Goal: Find contact information: Find contact information

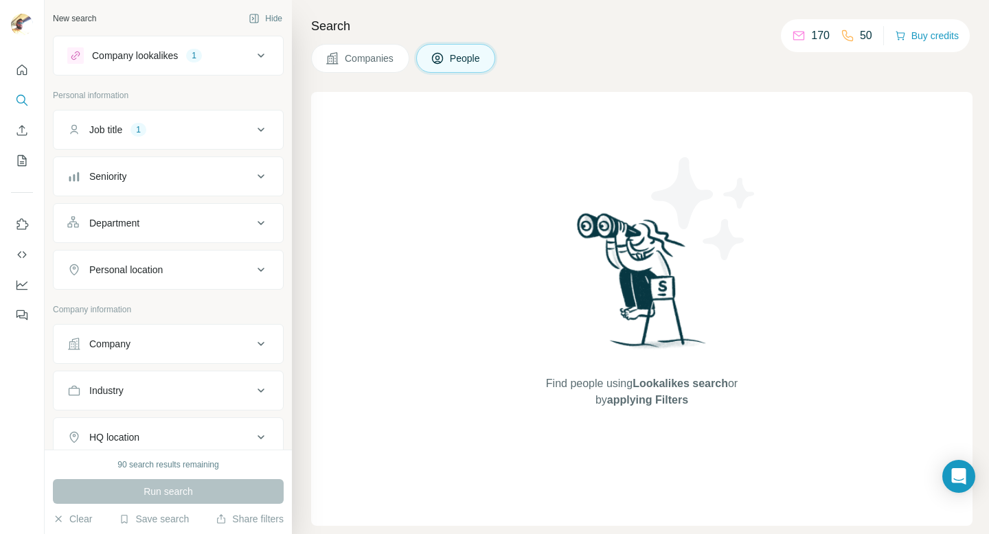
click at [169, 403] on button "Industry" at bounding box center [168, 390] width 229 height 33
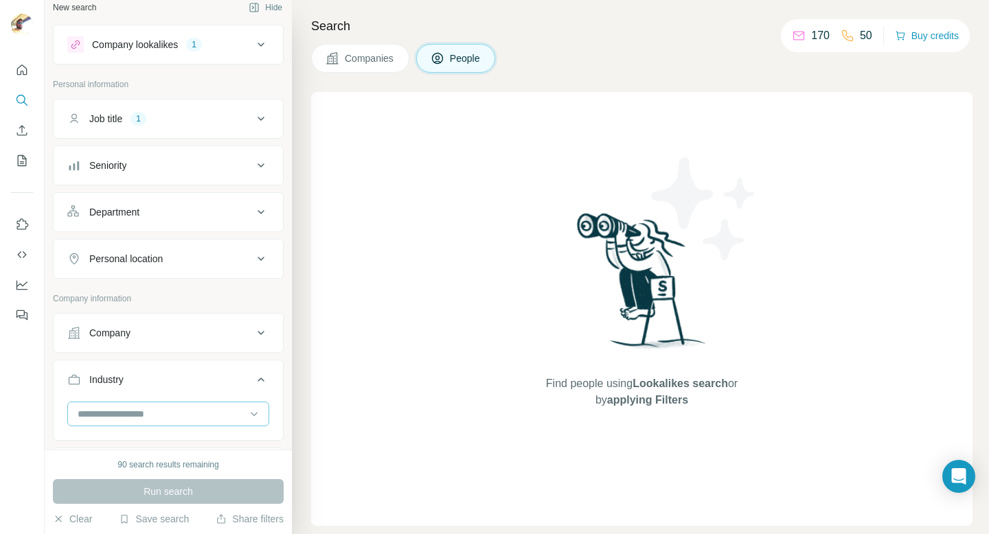
scroll to position [25, 0]
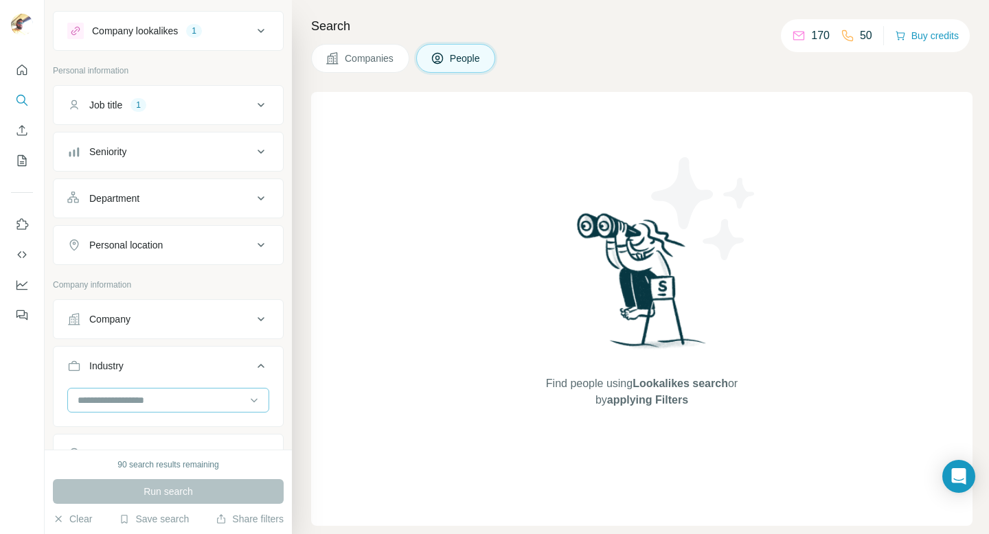
click at [210, 398] on input at bounding box center [161, 400] width 170 height 15
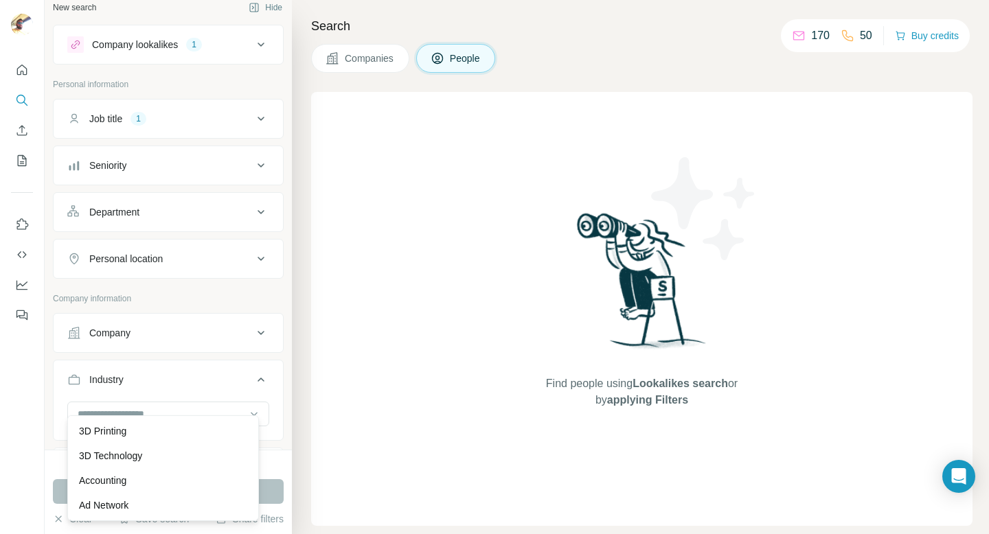
scroll to position [0, 0]
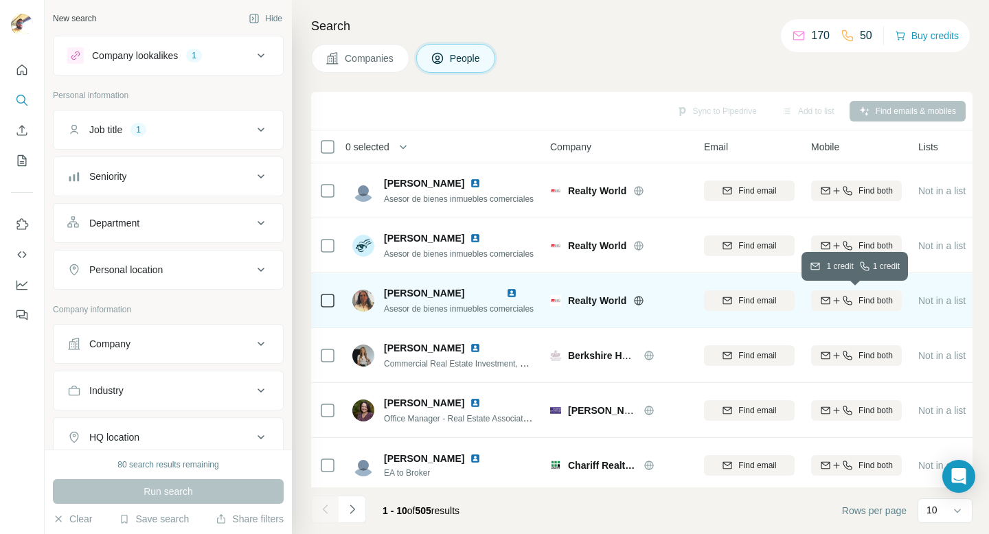
click at [851, 298] on div "Find both" at bounding box center [856, 301] width 91 height 12
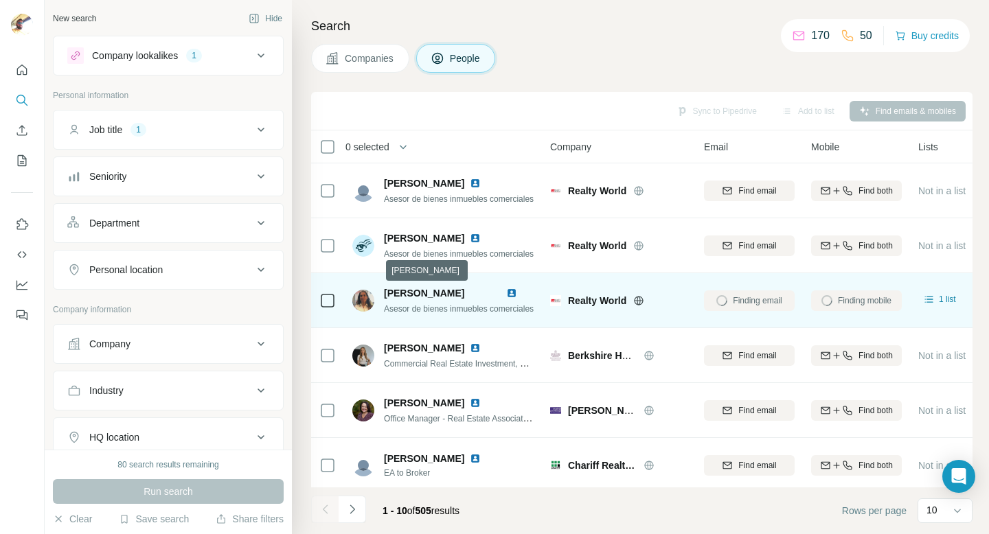
click at [413, 293] on span "[PERSON_NAME]" at bounding box center [424, 293] width 80 height 11
click at [543, 300] on td "Realty World" at bounding box center [619, 300] width 154 height 55
click at [590, 299] on span "Realty World" at bounding box center [597, 301] width 58 height 14
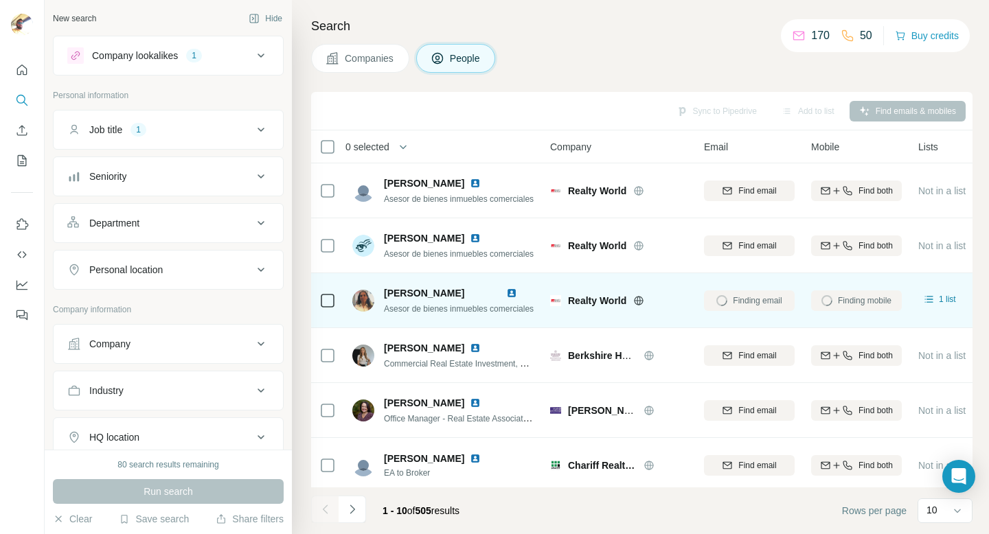
click at [626, 302] on span "Realty World" at bounding box center [597, 301] width 58 height 14
click at [745, 299] on div "Finding email" at bounding box center [749, 301] width 91 height 38
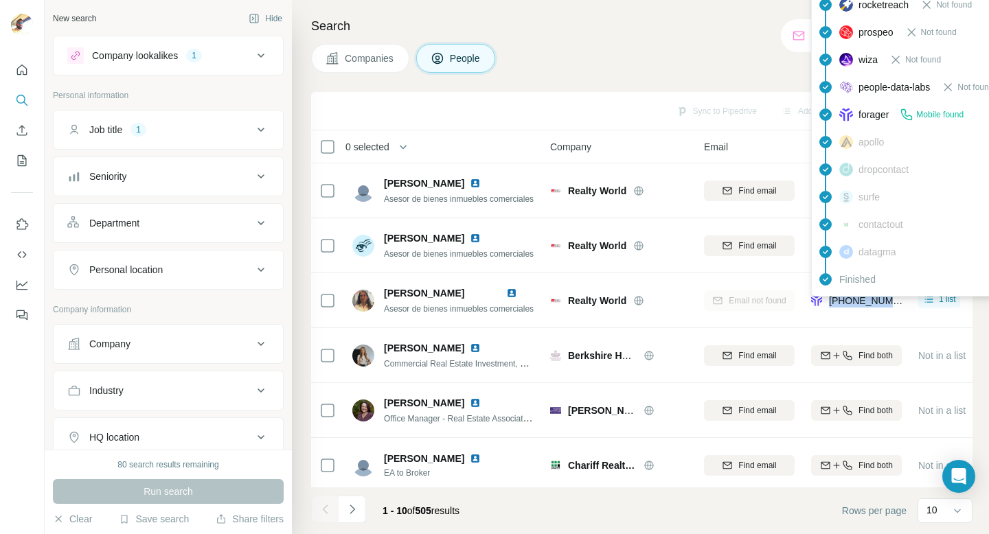
drag, startPoint x: 904, startPoint y: 300, endPoint x: 830, endPoint y: 301, distance: 73.5
click at [830, 301] on td "[PHONE_NUMBER]" at bounding box center [856, 300] width 107 height 55
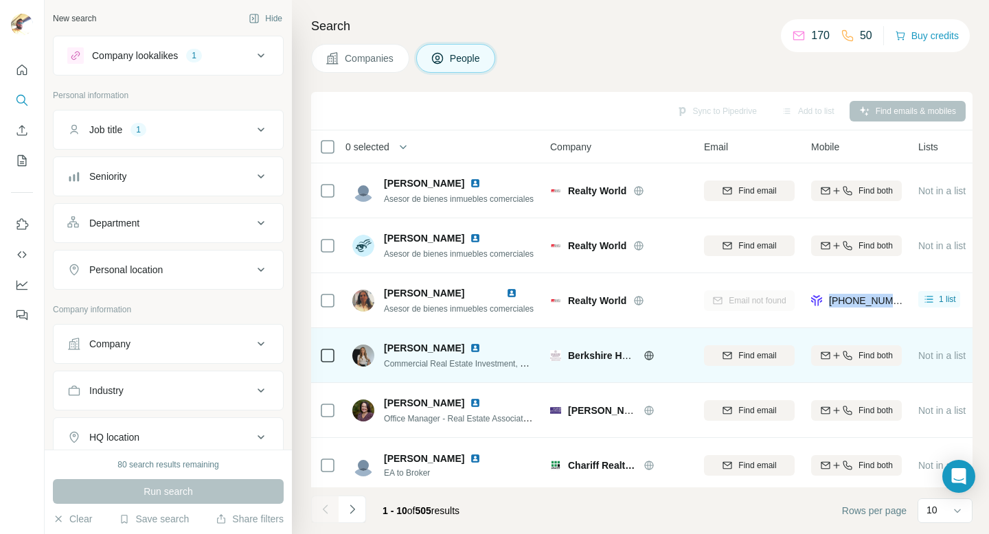
copy span "[PHONE_NUMBER]"
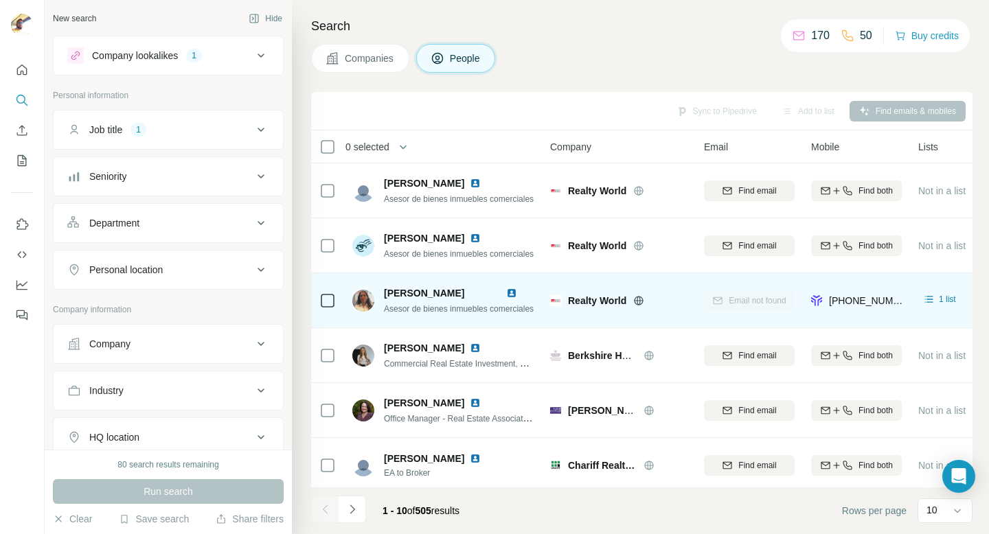
click at [389, 293] on span "[PERSON_NAME]" at bounding box center [424, 293] width 80 height 11
click at [551, 294] on div "Realty World" at bounding box center [618, 301] width 137 height 14
click at [505, 291] on div "[PERSON_NAME]" at bounding box center [459, 293] width 150 height 14
click at [512, 291] on img at bounding box center [511, 293] width 11 height 11
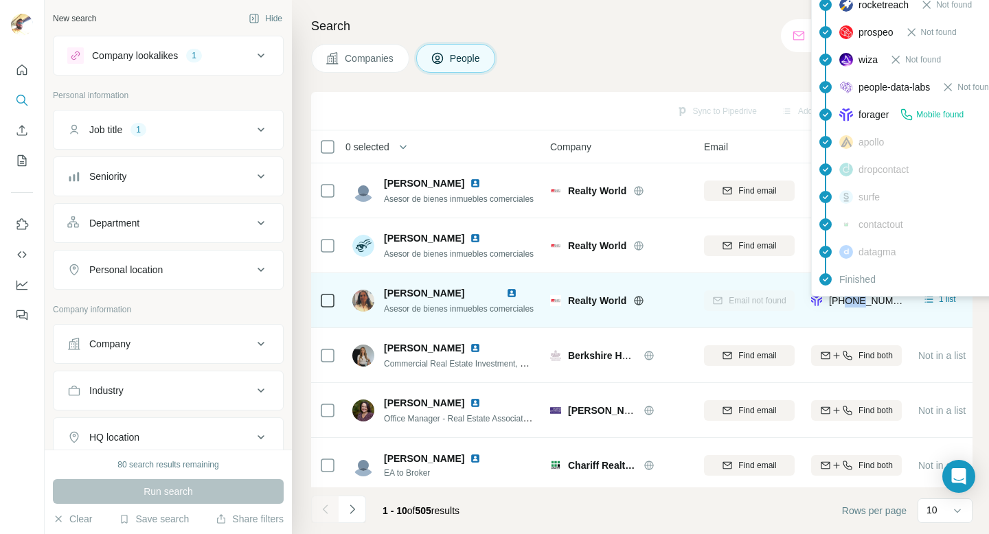
drag, startPoint x: 845, startPoint y: 305, endPoint x: 861, endPoint y: 305, distance: 15.8
click at [861, 305] on span "[PHONE_NUMBER]" at bounding box center [872, 300] width 87 height 11
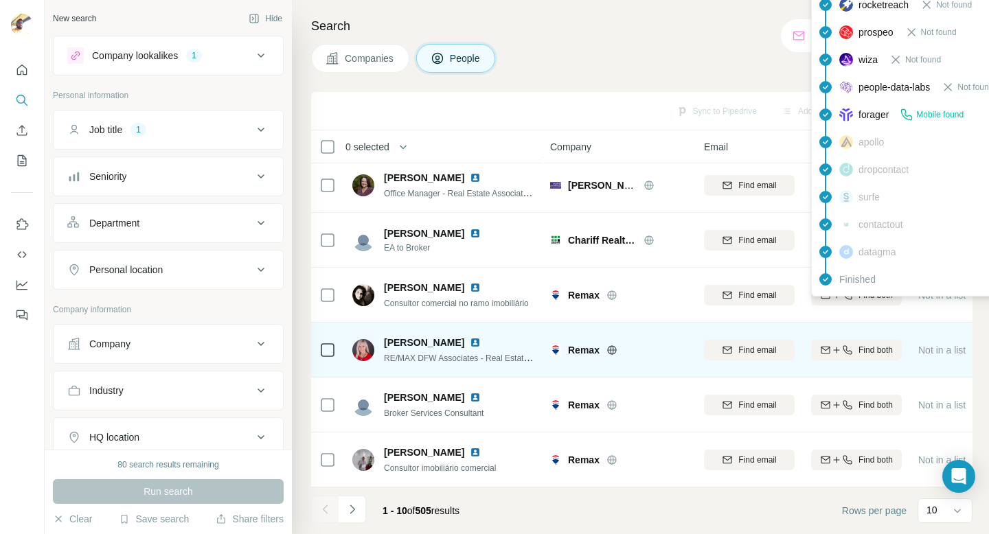
scroll to position [233, 0]
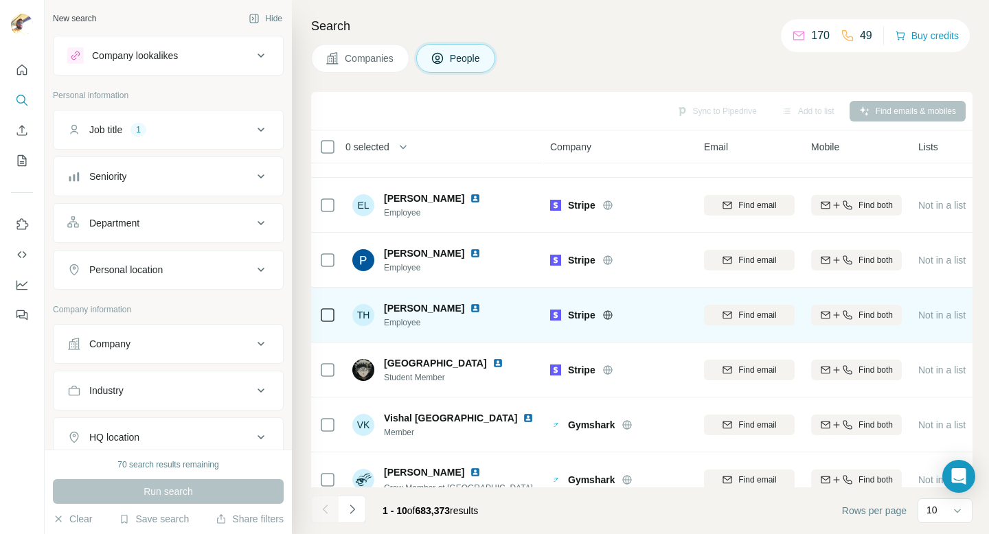
scroll to position [233, 0]
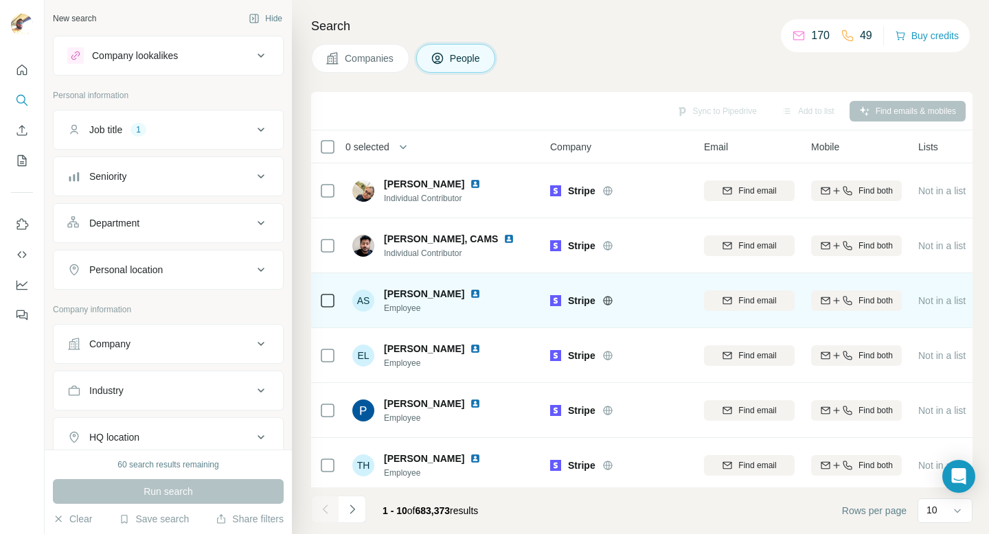
scroll to position [233, 0]
